Goal: Information Seeking & Learning: Learn about a topic

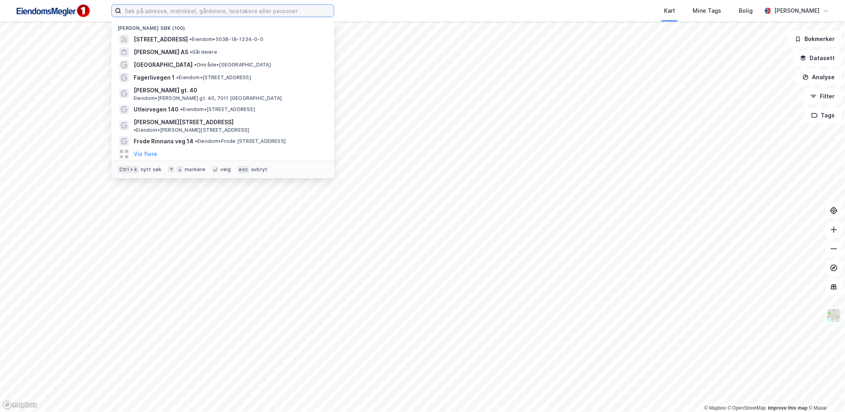
click at [182, 13] on input at bounding box center [227, 11] width 212 height 12
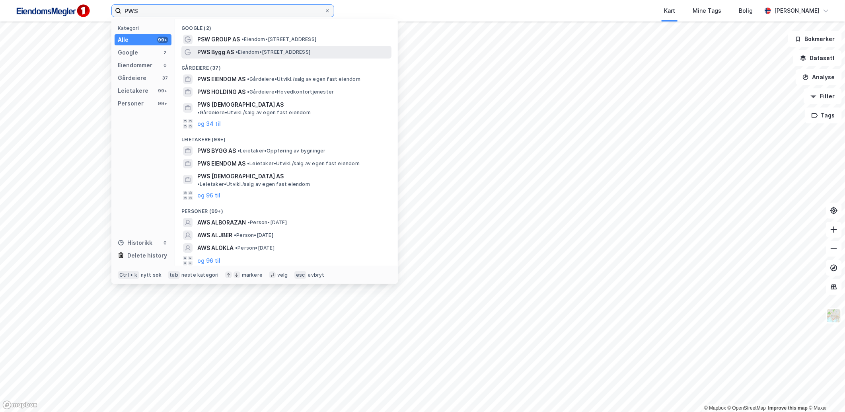
type input "PWS"
click at [251, 54] on span "• Eiendom • Nordengveien 65B, 0755 Oslo" at bounding box center [273, 52] width 75 height 6
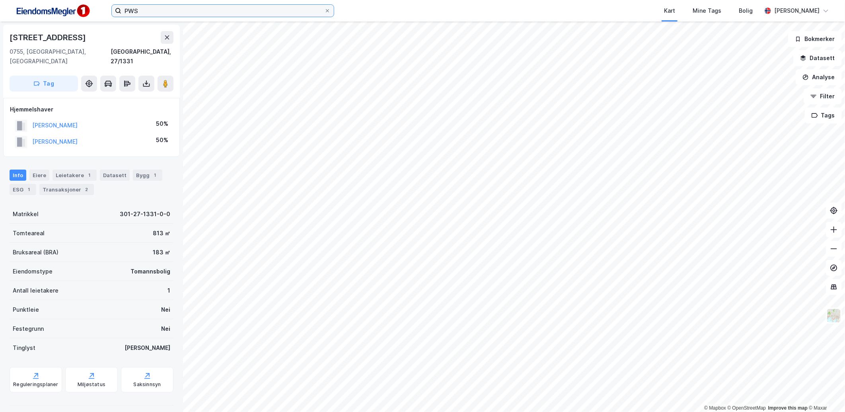
click at [157, 10] on input "PWS" at bounding box center [222, 11] width 203 height 12
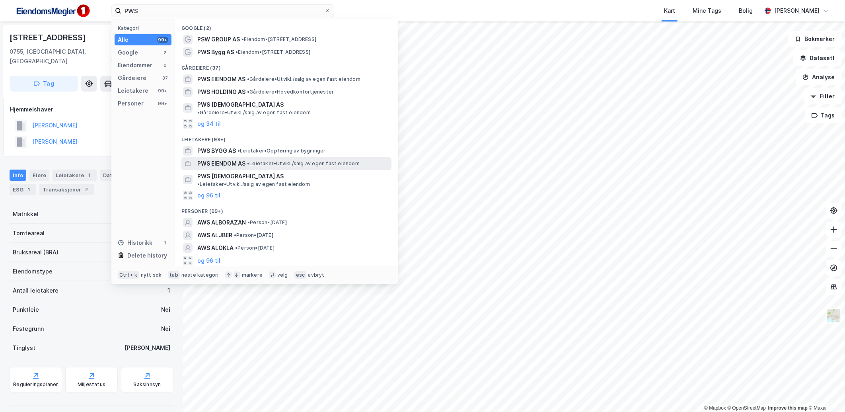
click at [260, 160] on span "• Leietaker • Utvikl./salg av egen fast eiendom" at bounding box center [303, 163] width 113 height 6
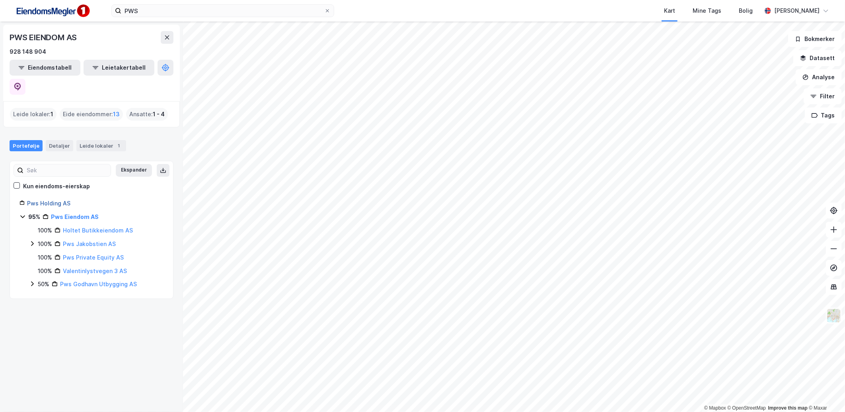
click at [61, 200] on link "Pws Holding AS" at bounding box center [48, 203] width 43 height 7
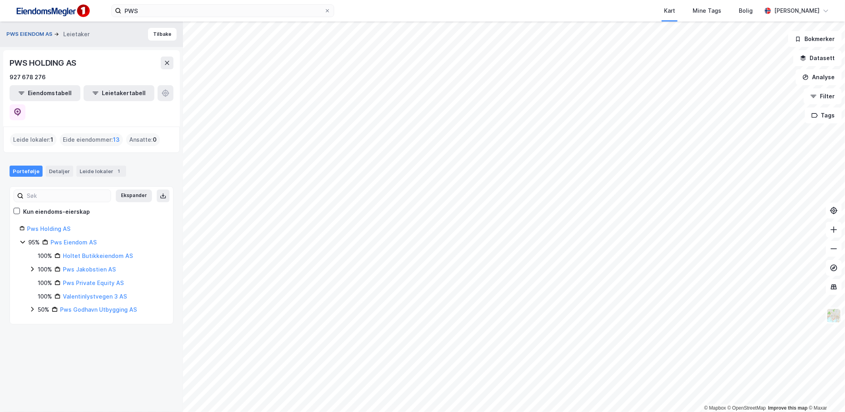
click at [46, 37] on button "PWS EIENDOM AS" at bounding box center [30, 34] width 48 height 8
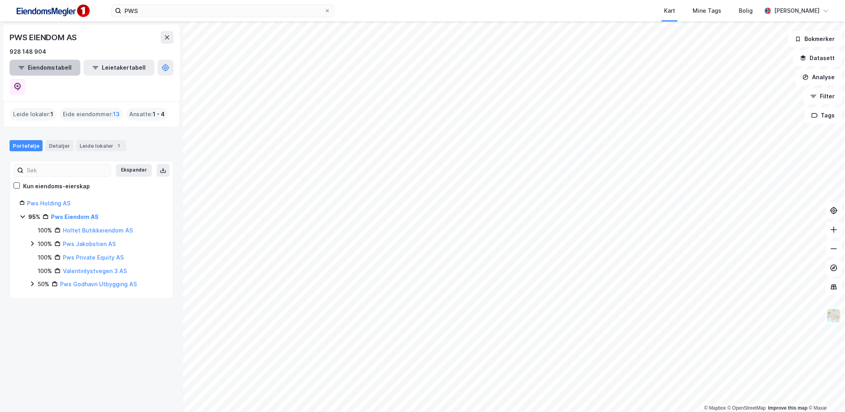
click at [51, 64] on button "Eiendomstabell" at bounding box center [45, 68] width 71 height 16
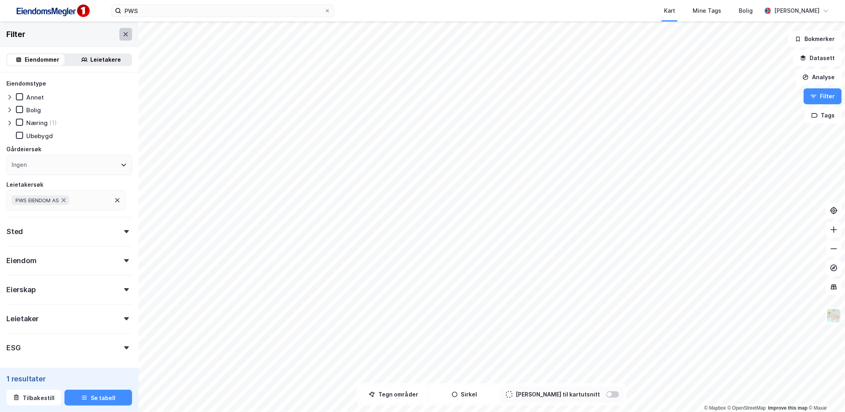
click at [123, 33] on icon at bounding box center [126, 34] width 6 height 6
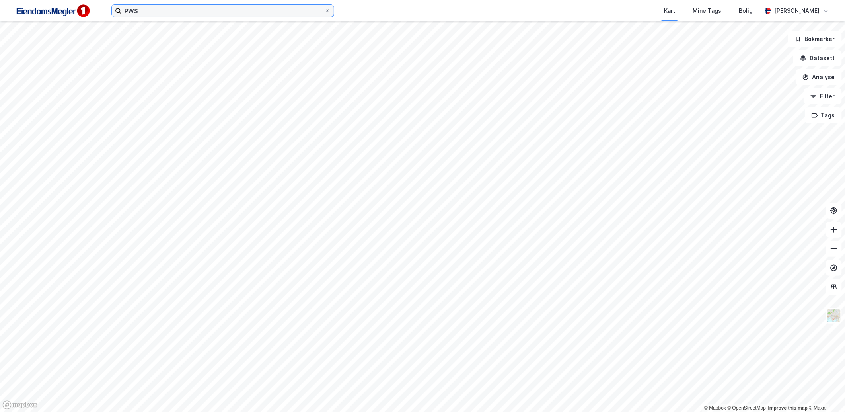
click at [166, 6] on input "PWS" at bounding box center [222, 11] width 203 height 12
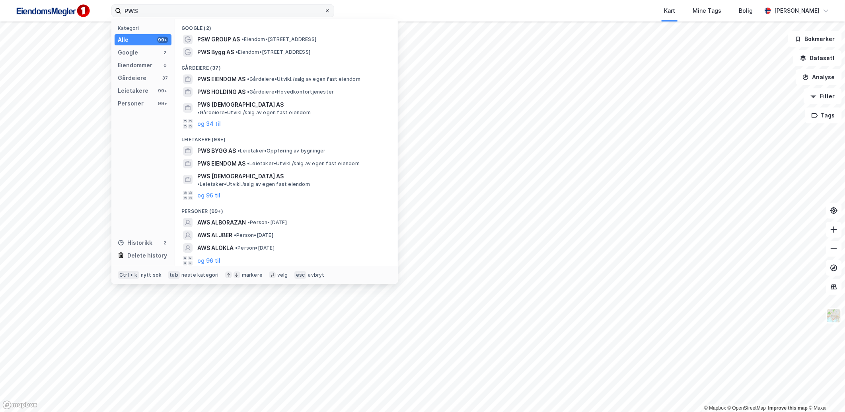
click at [325, 10] on icon at bounding box center [327, 10] width 5 height 5
click at [324, 10] on input "PWS" at bounding box center [222, 11] width 203 height 12
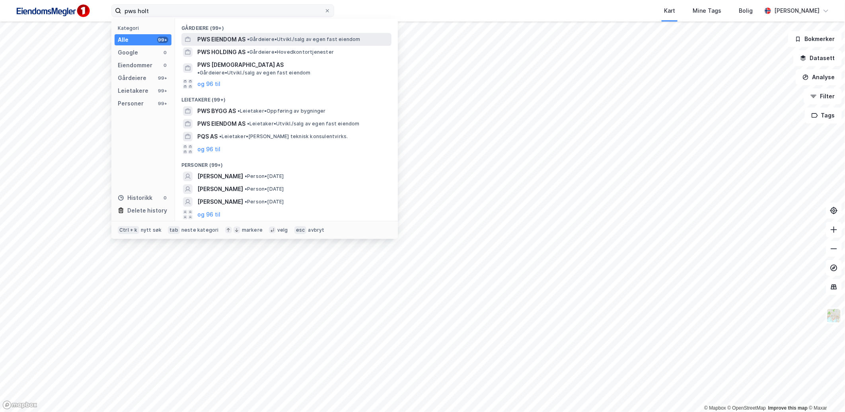
click at [260, 42] on span "• Gårdeiere • Utvikl./salg av egen fast eiendom" at bounding box center [303, 39] width 113 height 6
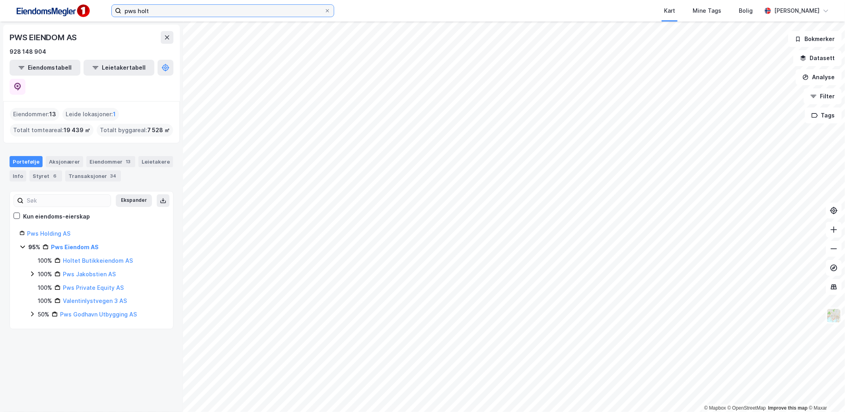
click at [229, 10] on input "pws holt" at bounding box center [222, 11] width 203 height 12
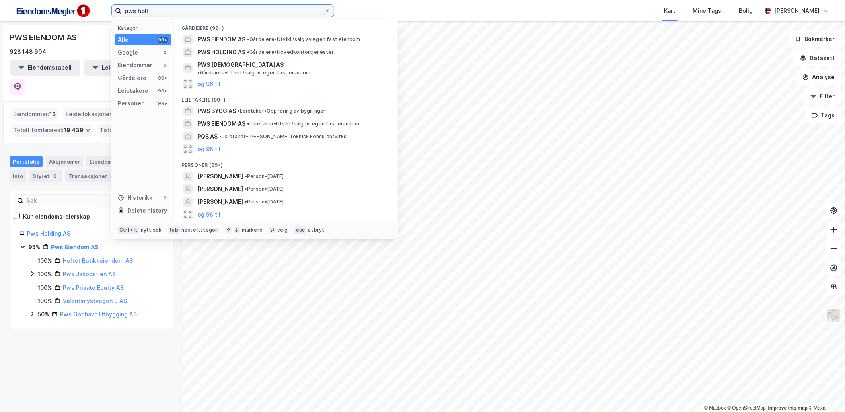
paste input "Holtet Butikkeiendom AS"
type input "Holtet Butikkeiendom AS"
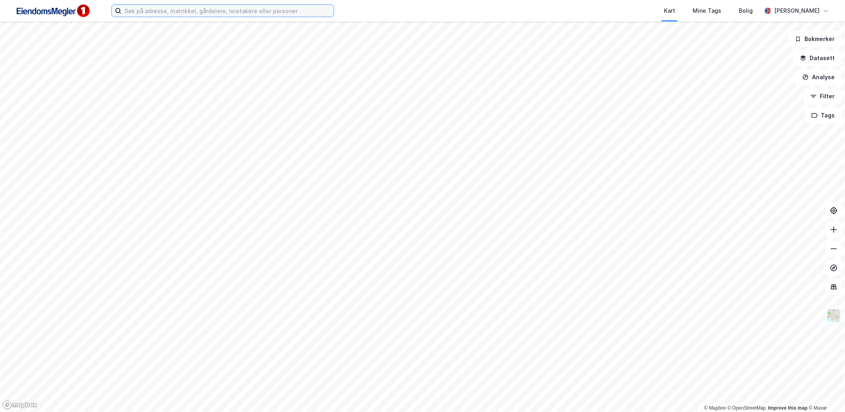
click at [207, 14] on input at bounding box center [227, 11] width 212 height 12
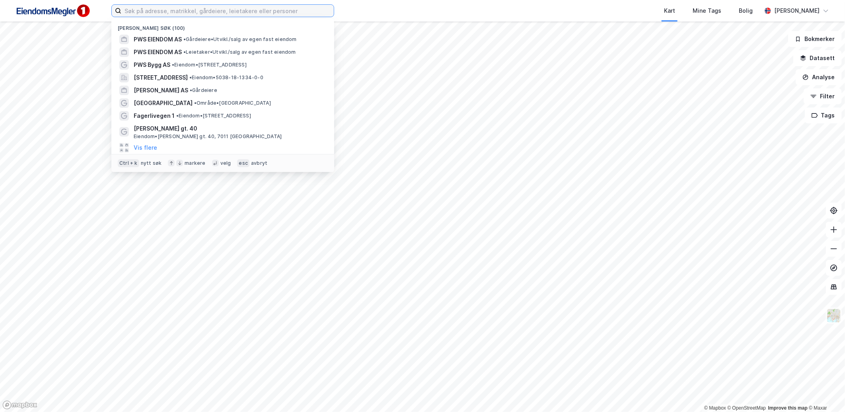
paste input "Holtet Butikkeiendom AS"
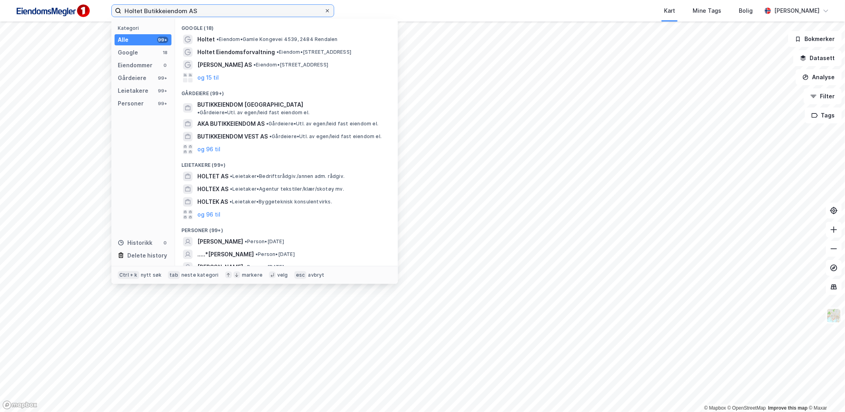
type input "Holtet Butikkeiendom AS"
click at [325, 10] on icon at bounding box center [327, 10] width 5 height 5
click at [324, 10] on input "Holtet Butikkeiendom AS" at bounding box center [222, 11] width 203 height 12
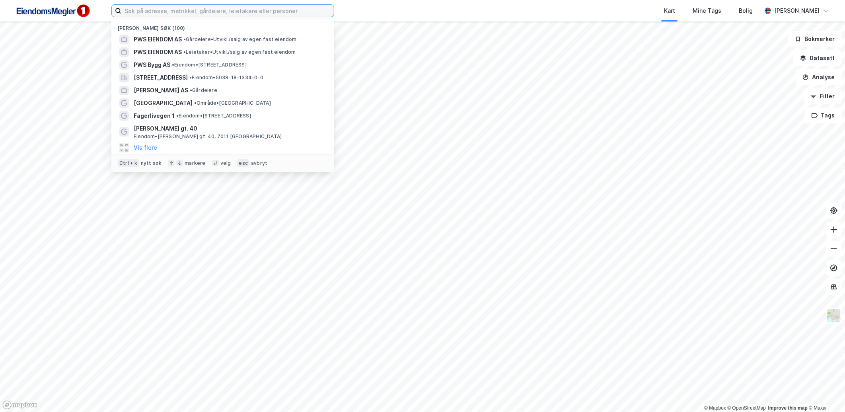
click at [174, 12] on input at bounding box center [227, 11] width 212 height 12
paste input "301 154/46 og 301"
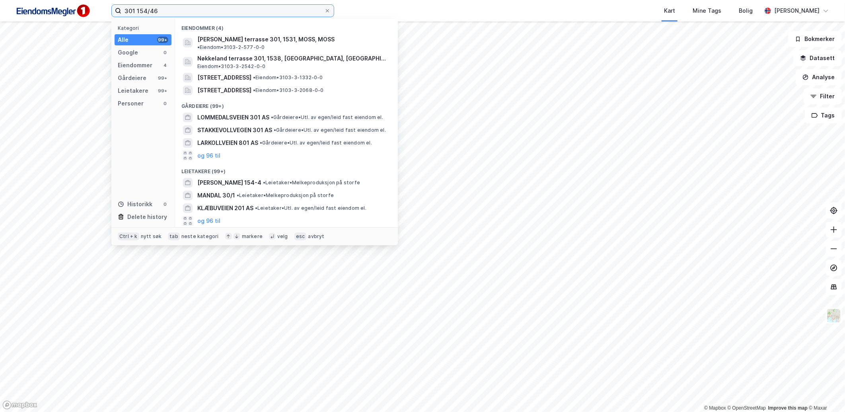
click at [136, 10] on input "301 154/46" at bounding box center [222, 11] width 203 height 12
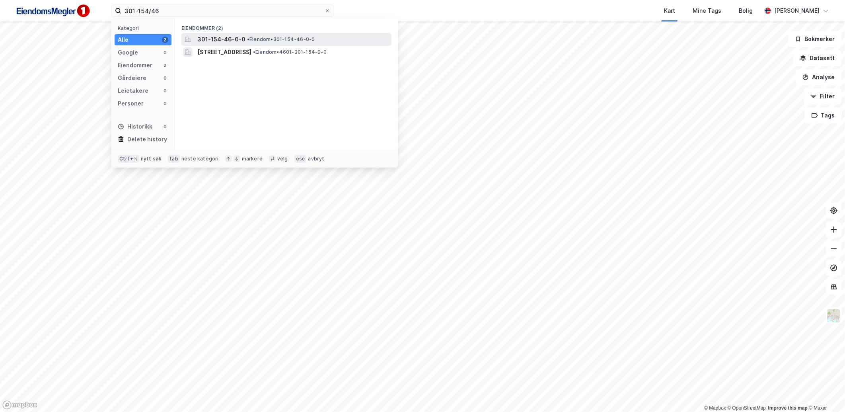
click at [279, 37] on span "• Eiendom • 301-154-46-0-0" at bounding box center [281, 39] width 68 height 6
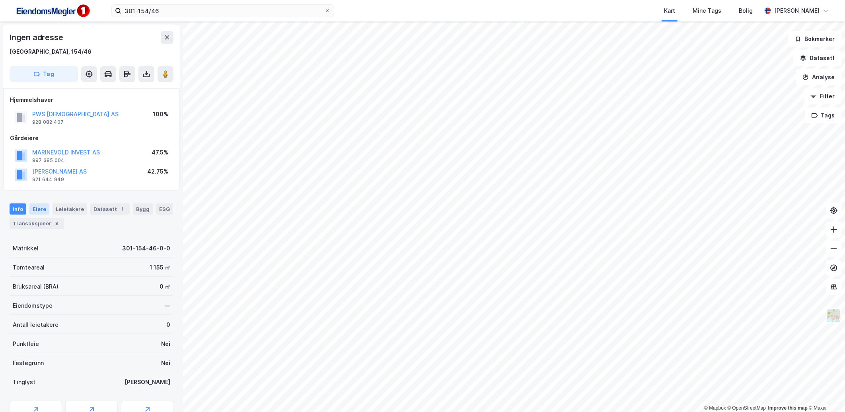
click at [45, 210] on div "Eiere" at bounding box center [39, 208] width 20 height 11
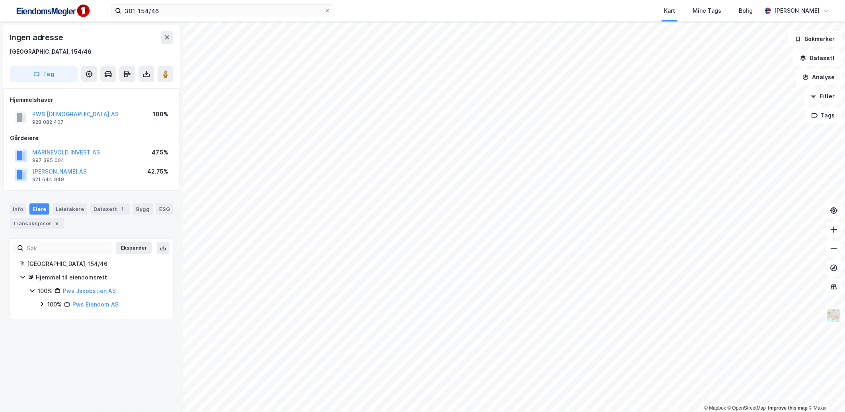
click at [44, 305] on icon at bounding box center [42, 304] width 6 height 6
click at [40, 302] on icon at bounding box center [42, 304] width 6 height 6
click at [49, 320] on icon at bounding box center [51, 317] width 6 height 6
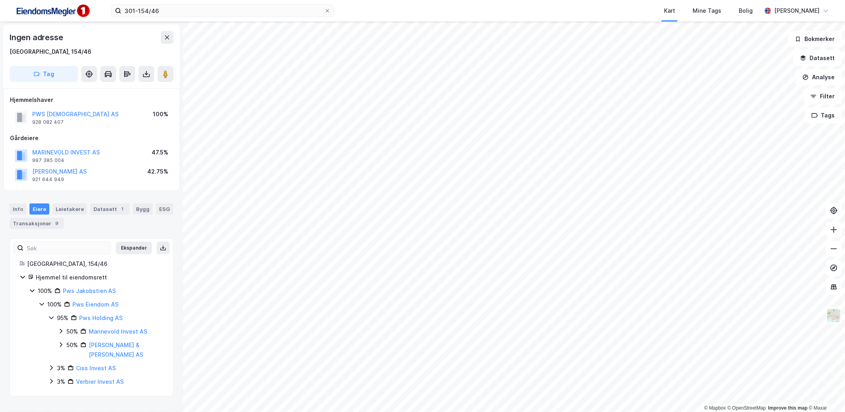
click at [50, 320] on icon at bounding box center [51, 317] width 6 height 6
click at [51, 331] on icon at bounding box center [51, 331] width 6 height 6
click at [51, 332] on icon at bounding box center [51, 331] width 4 height 3
click at [51, 341] on icon at bounding box center [51, 344] width 6 height 6
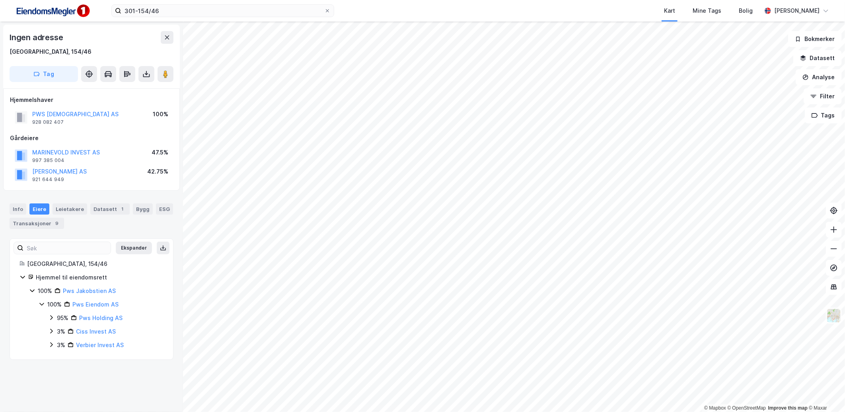
click at [51, 317] on icon at bounding box center [51, 317] width 6 height 6
click at [32, 290] on icon at bounding box center [32, 290] width 6 height 6
click at [32, 290] on icon at bounding box center [32, 290] width 2 height 5
drag, startPoint x: 32, startPoint y: 290, endPoint x: 26, endPoint y: 312, distance: 23.2
click at [25, 310] on div "Hjemmel til eiendomsrett 100% Pws Jakobstien AS 100% Pws Eiendom AS 95% Pws Hol…" at bounding box center [91, 329] width 144 height 113
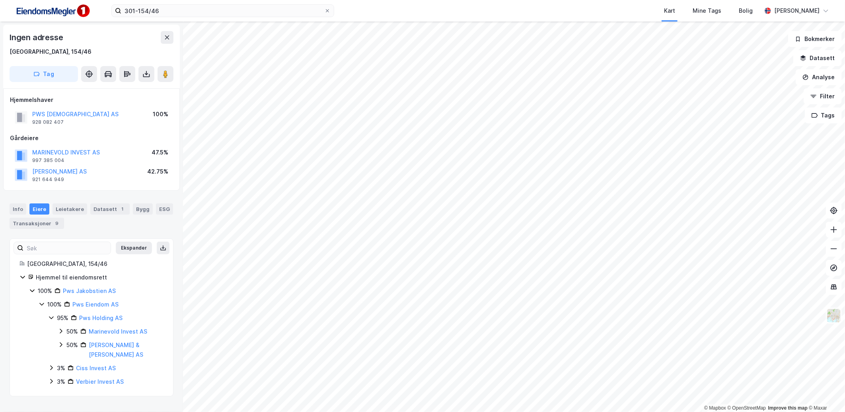
click at [54, 364] on icon at bounding box center [51, 367] width 6 height 6
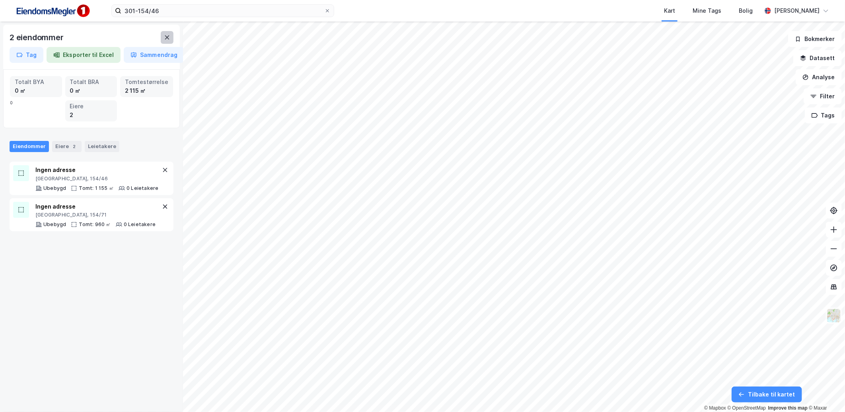
click at [166, 40] on icon at bounding box center [167, 37] width 6 height 6
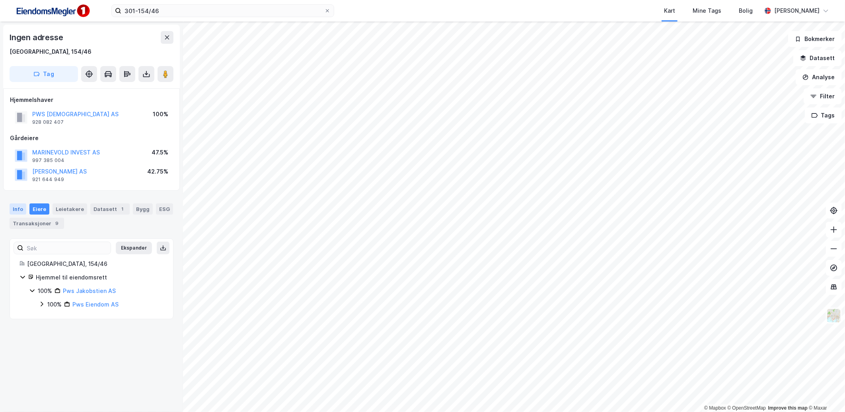
click at [16, 208] on div "Info" at bounding box center [18, 208] width 17 height 11
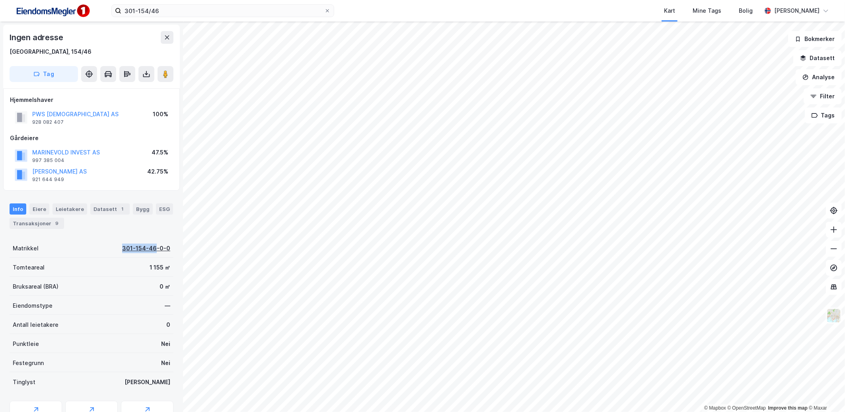
drag, startPoint x: 117, startPoint y: 247, endPoint x: 150, endPoint y: 251, distance: 32.8
click at [150, 251] on div "Matrikkel 301-154-46-0-0" at bounding box center [92, 247] width 164 height 19
copy div "[PHONE_NUMBER]"
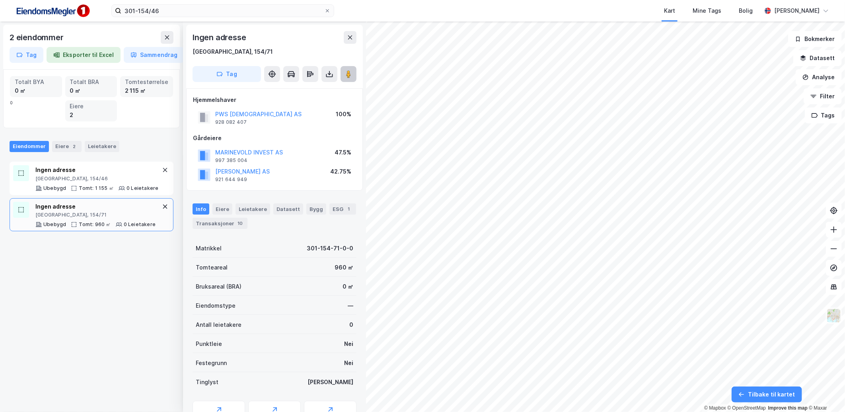
click at [347, 79] on button at bounding box center [349, 74] width 16 height 16
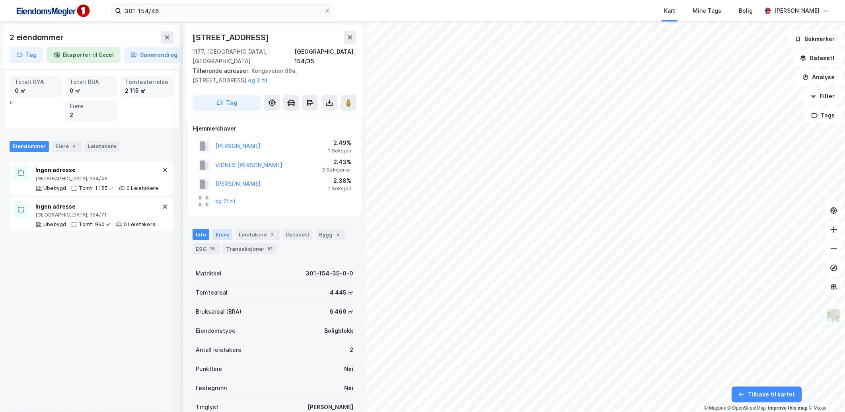
click at [230, 229] on div "Eiere" at bounding box center [222, 234] width 20 height 11
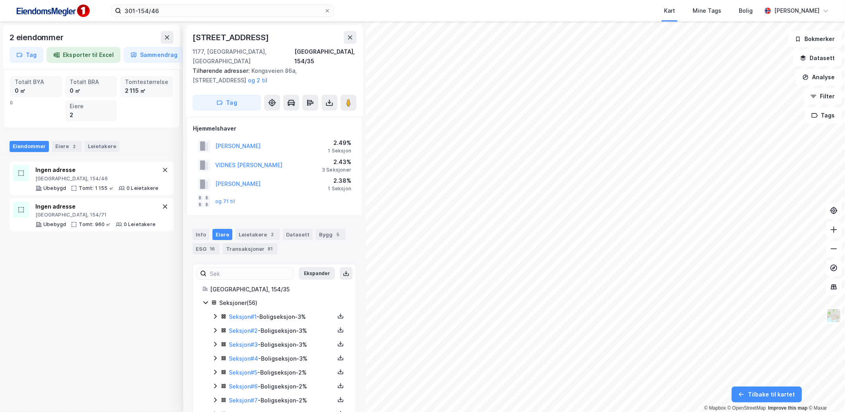
click at [209, 229] on div "Info [PERSON_NAME] 2 Datasett Bygg 5 ESG 16 Transaksjoner 81" at bounding box center [275, 241] width 164 height 25
click at [0, 0] on button "og 71 til" at bounding box center [0, 0] width 0 height 0
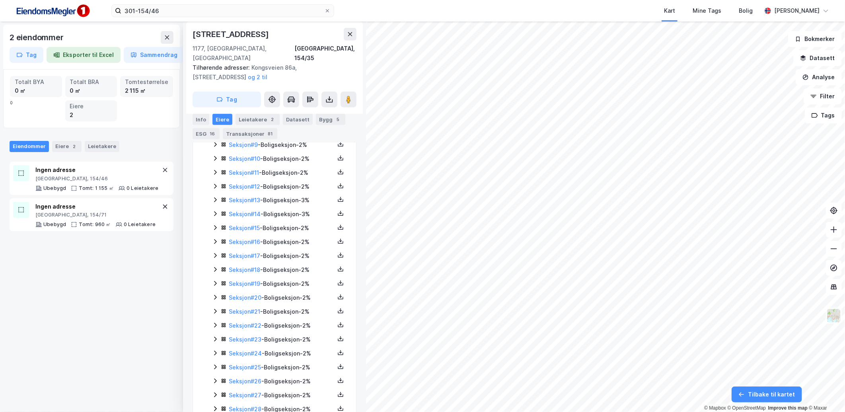
scroll to position [286, 0]
click at [217, 235] on icon at bounding box center [215, 238] width 6 height 6
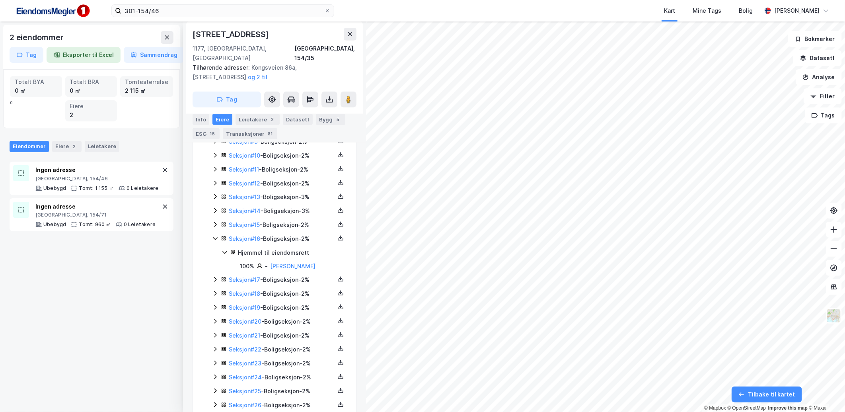
click at [217, 235] on icon at bounding box center [215, 238] width 6 height 6
click at [217, 221] on icon at bounding box center [215, 224] width 6 height 6
click at [214, 207] on icon at bounding box center [215, 210] width 6 height 6
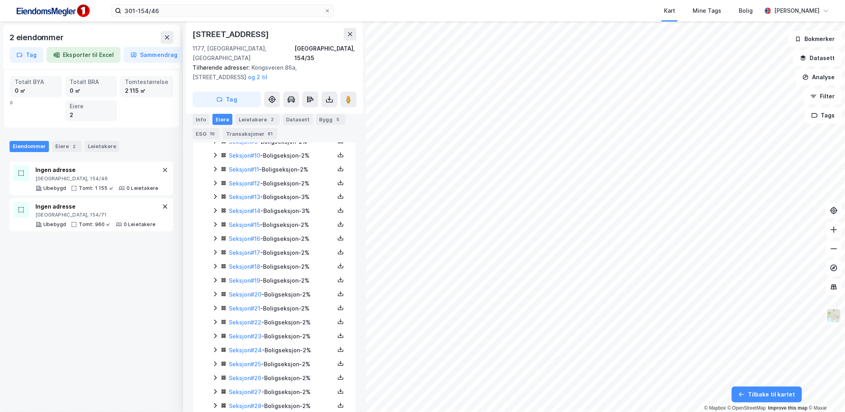
click at [215, 193] on icon at bounding box center [215, 196] width 6 height 6
click at [216, 179] on div "Seksjon # 12 - Boligseksjon - 2%" at bounding box center [279, 184] width 134 height 10
click at [354, 32] on button at bounding box center [350, 34] width 13 height 13
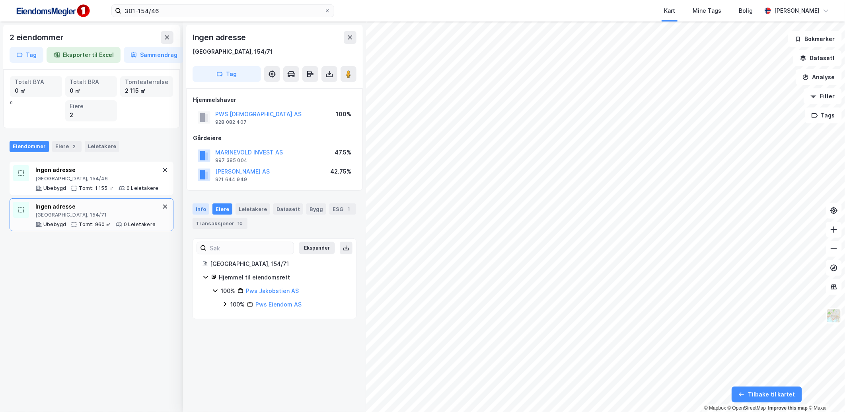
click at [202, 207] on div "Info" at bounding box center [201, 208] width 17 height 11
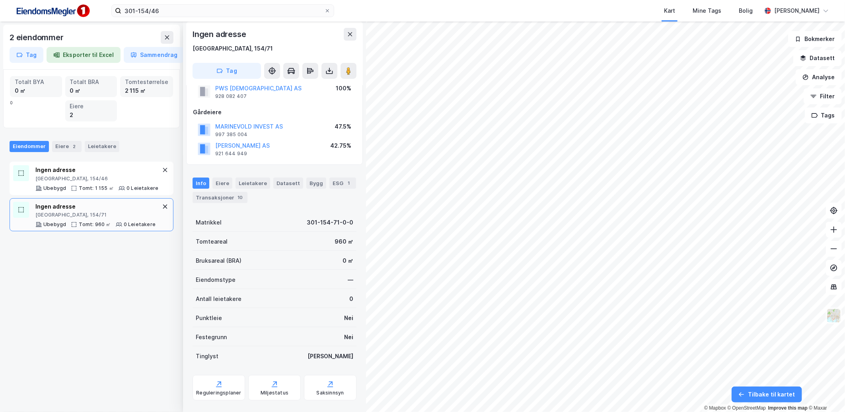
scroll to position [40, 0]
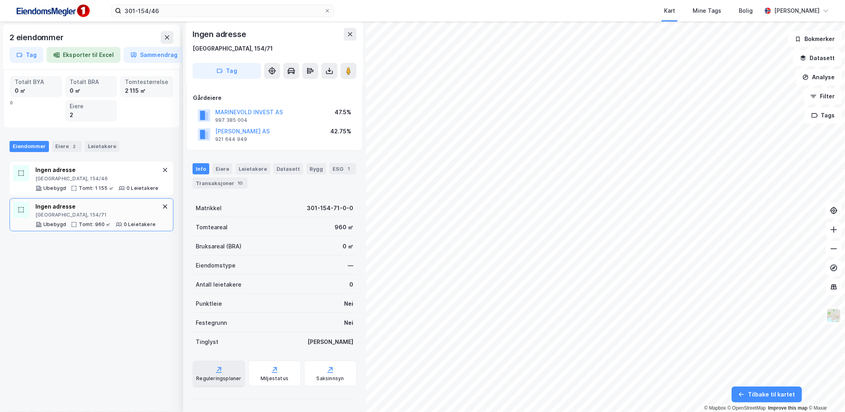
click at [217, 383] on div "Reguleringsplaner" at bounding box center [219, 372] width 53 height 25
click at [349, 68] on image at bounding box center [348, 71] width 5 height 8
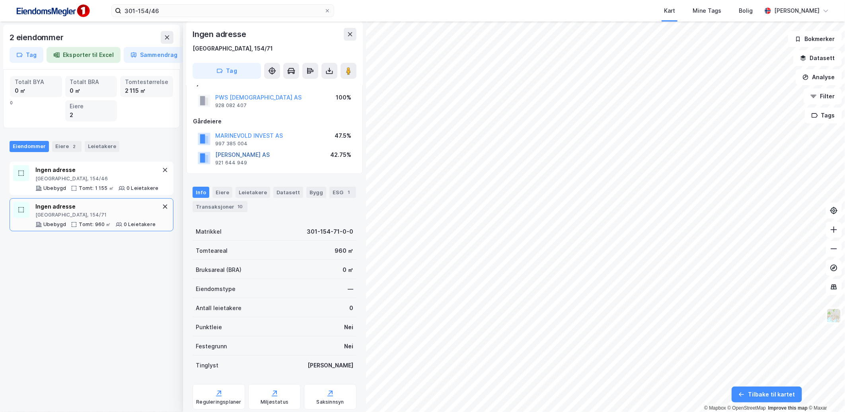
scroll to position [0, 0]
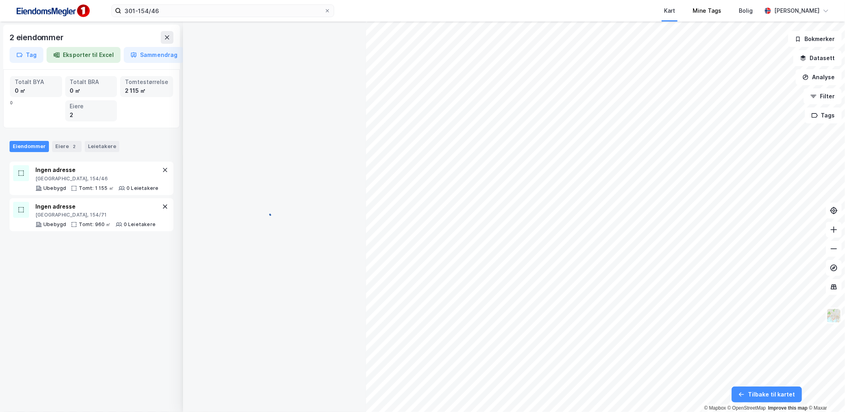
scroll to position [0, 0]
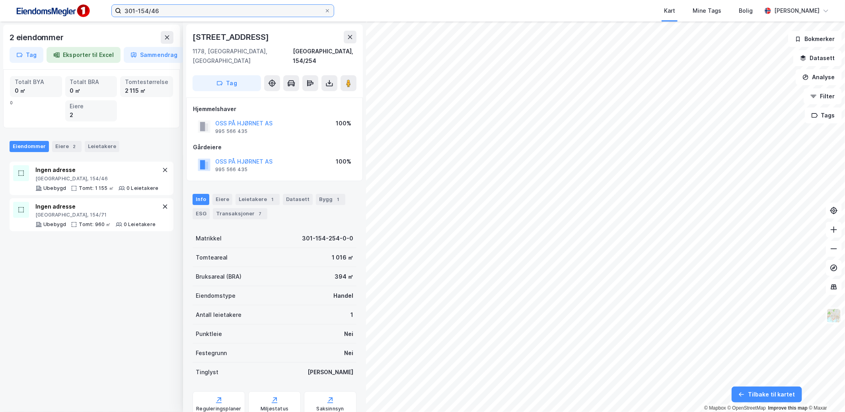
click at [262, 9] on input "301-154/46" at bounding box center [222, 11] width 203 height 12
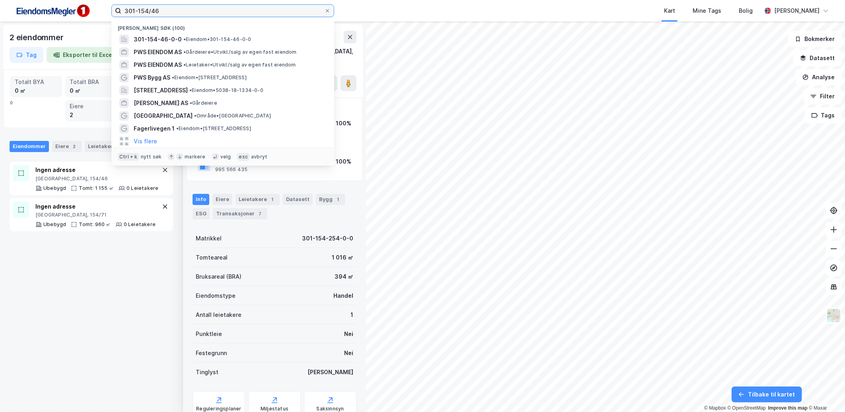
paste input "5001 439/22 og 5001"
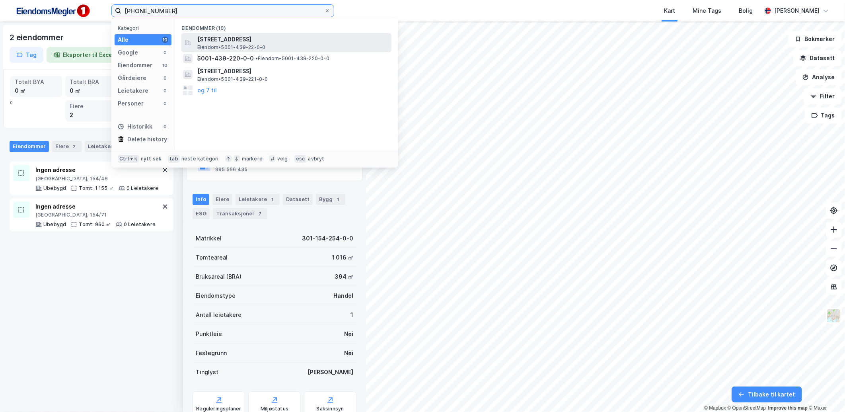
type input "[PHONE_NUMBER]"
click at [291, 35] on span "[STREET_ADDRESS]" at bounding box center [292, 40] width 191 height 10
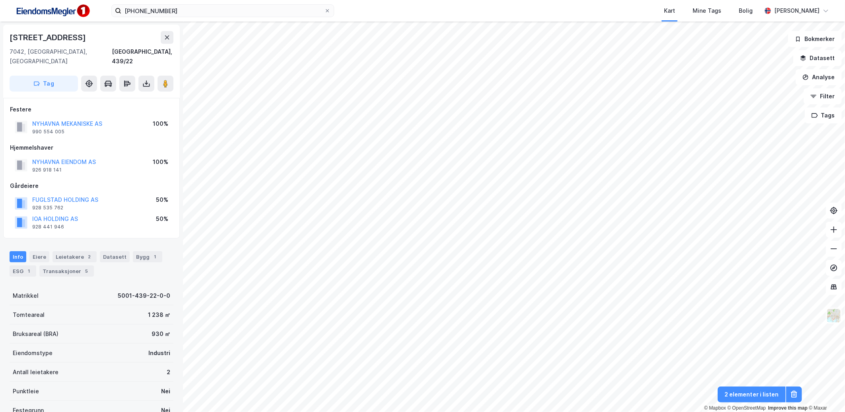
scroll to position [0, 0]
click at [33, 251] on div "Eiere" at bounding box center [39, 256] width 20 height 11
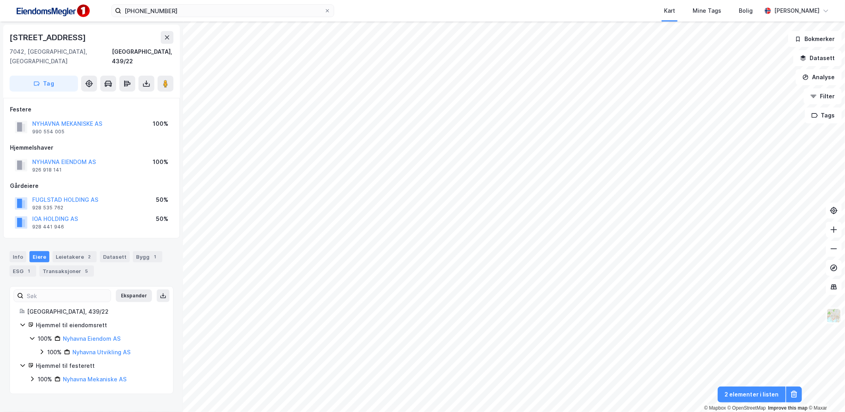
click at [41, 349] on icon at bounding box center [42, 352] width 6 height 6
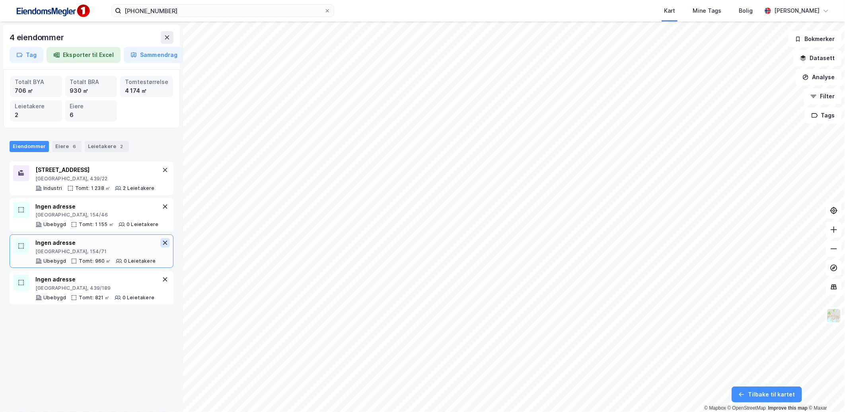
click at [163, 242] on icon at bounding box center [165, 243] width 4 height 4
click at [160, 210] on button at bounding box center [165, 207] width 10 height 10
click at [88, 181] on div "[STREET_ADDRESS] Tomt: 1 238 ㎡ 2 Leietakere" at bounding box center [94, 178] width 119 height 26
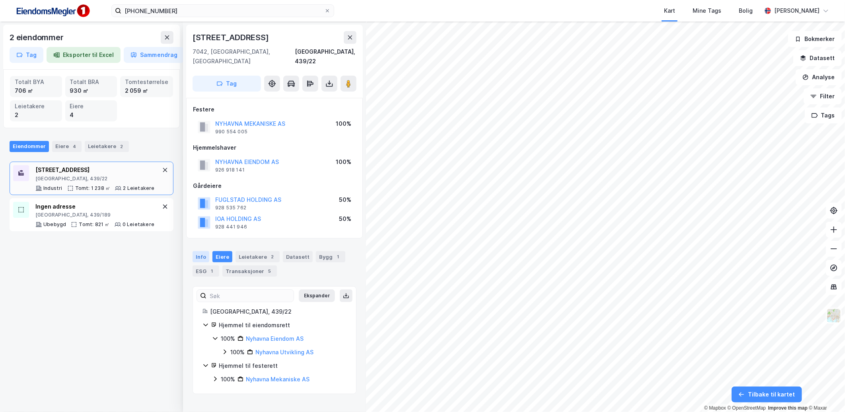
click at [197, 251] on div "Info" at bounding box center [201, 256] width 17 height 11
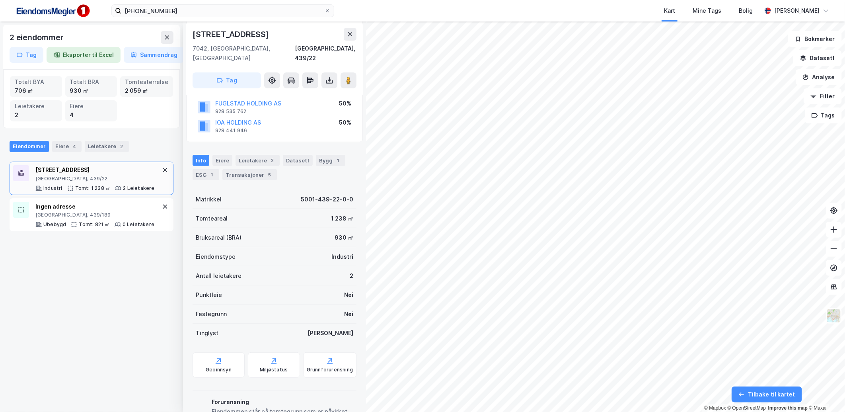
scroll to position [129, 0]
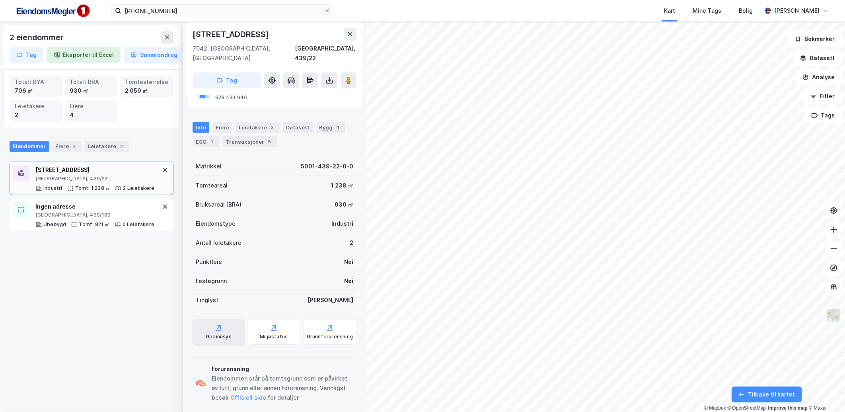
click at [227, 333] on div "Geoinnsyn" at bounding box center [219, 336] width 26 height 6
click at [112, 146] on div "Leietakere 2" at bounding box center [107, 146] width 44 height 11
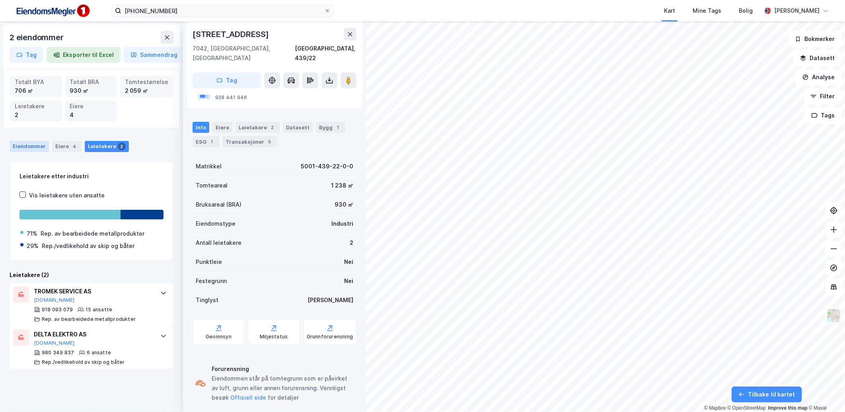
click at [38, 146] on div "Eiendommer" at bounding box center [29, 146] width 39 height 11
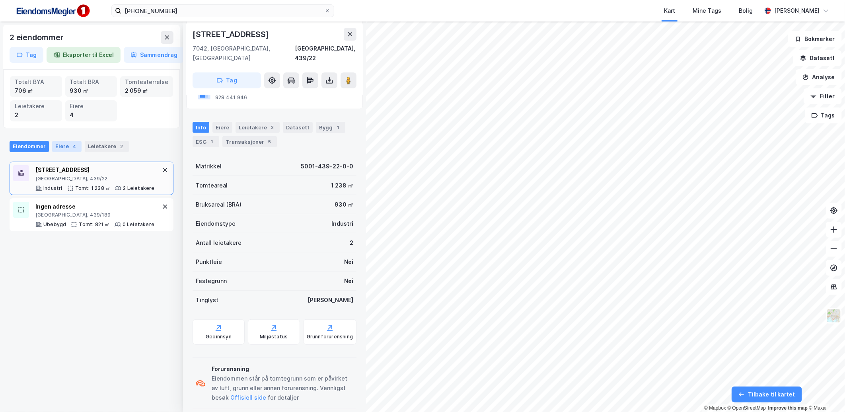
click at [70, 146] on div "4" at bounding box center [74, 146] width 8 height 8
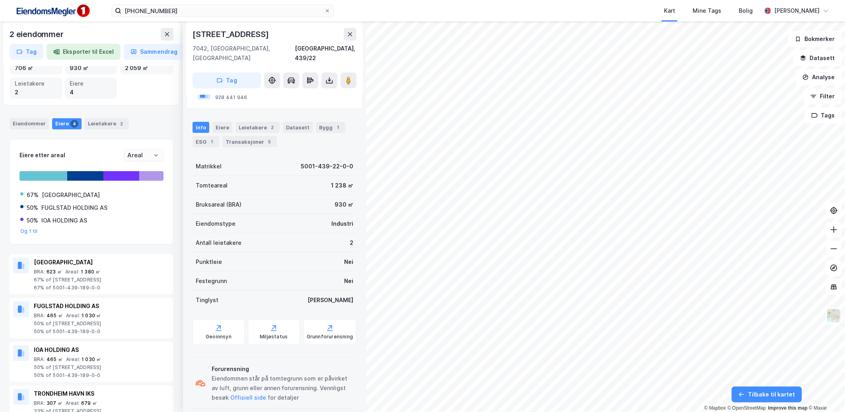
scroll to position [0, 0]
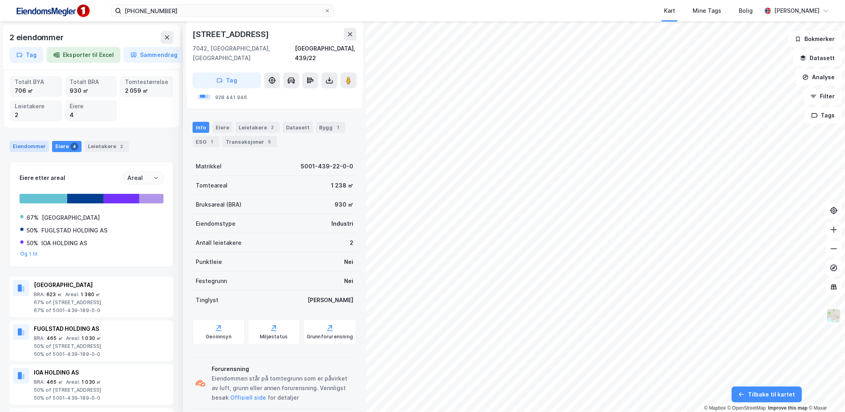
click at [21, 148] on div "Eiendommer" at bounding box center [29, 146] width 39 height 11
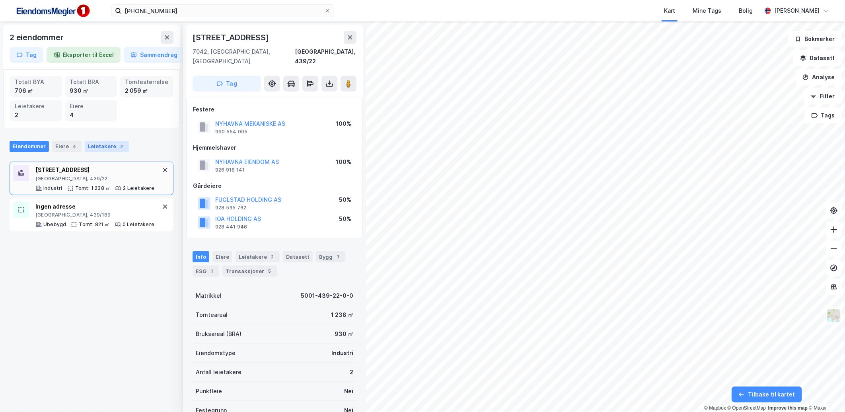
click at [100, 148] on div "Leietakere 2" at bounding box center [107, 146] width 44 height 11
